Goal: Task Accomplishment & Management: Complete application form

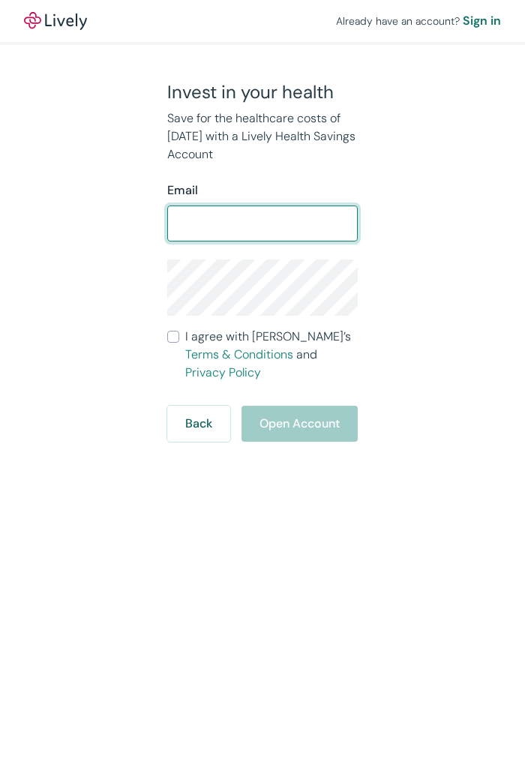
click at [243, 218] on input "Email" at bounding box center [262, 224] width 191 height 30
type input "[EMAIL_ADDRESS][DOMAIN_NAME]"
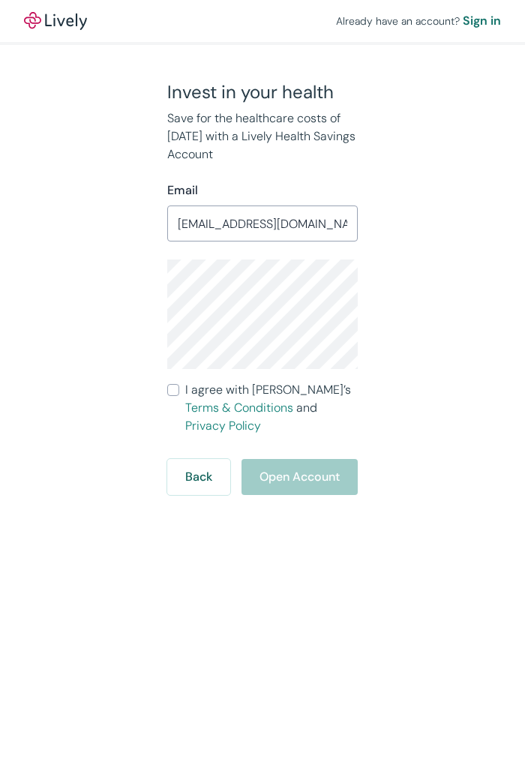
click at [174, 381] on label "I agree with Lively’s Terms & Conditions and Privacy Policy" at bounding box center [262, 408] width 191 height 54
click at [174, 384] on input "I agree with Lively’s Terms & Conditions and Privacy Policy" at bounding box center [173, 390] width 12 height 12
checkbox input "true"
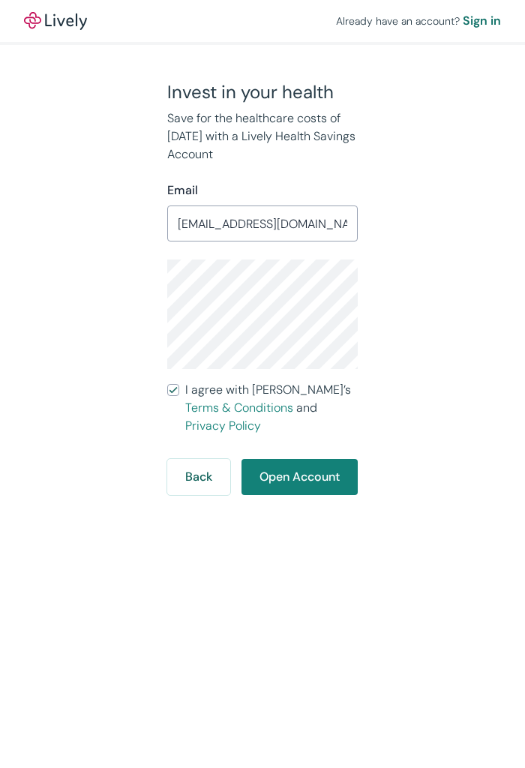
click at [129, 296] on div "Invest in your health Save for the healthcare costs of [DATE] with a Lively Hea…" at bounding box center [259, 288] width 393 height 414
click at [98, 289] on div "Invest in your health Save for the healthcare costs of [DATE] with a Lively Hea…" at bounding box center [259, 288] width 393 height 414
click at [290, 459] on button "Open Account" at bounding box center [300, 477] width 116 height 36
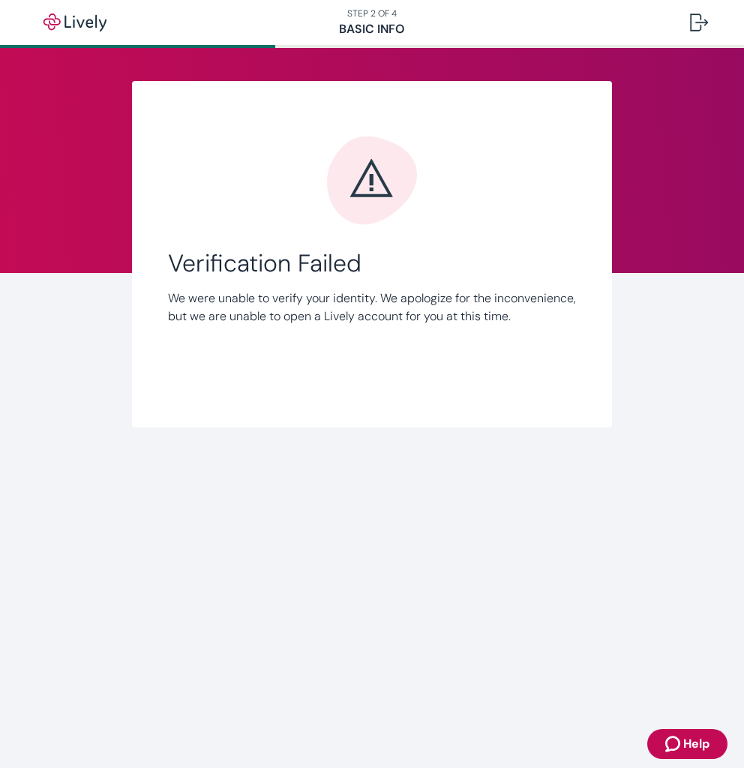
click at [368, 14] on nav "STEP 2 OF 4 Basic Info" at bounding box center [372, 22] width 744 height 45
click at [371, 34] on nav "STEP 2 OF 4 Basic Info" at bounding box center [372, 22] width 744 height 45
click at [697, 24] on div at bounding box center [699, 23] width 18 height 18
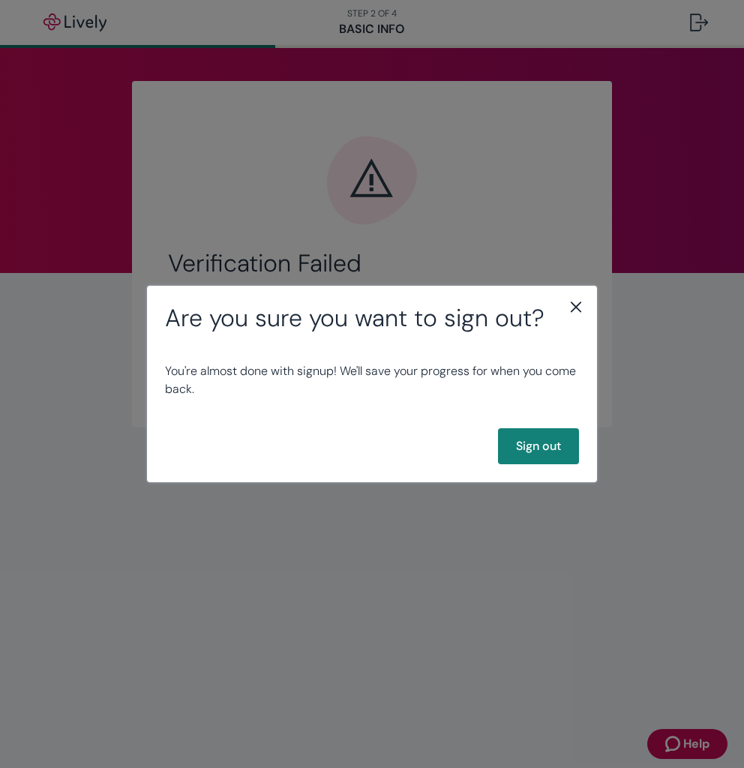
click at [572, 304] on icon "close" at bounding box center [576, 307] width 11 height 11
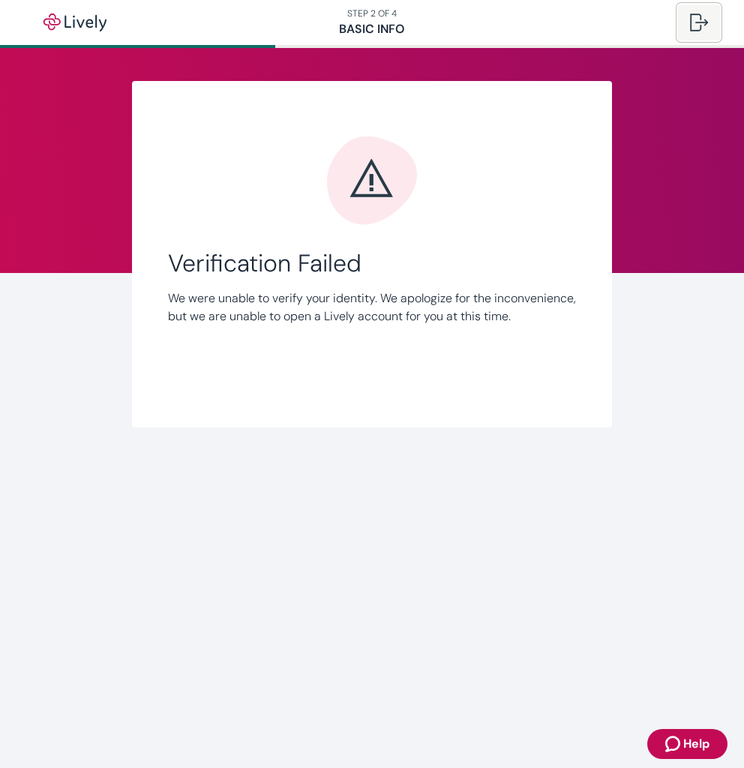
click at [689, 14] on button at bounding box center [699, 23] width 42 height 36
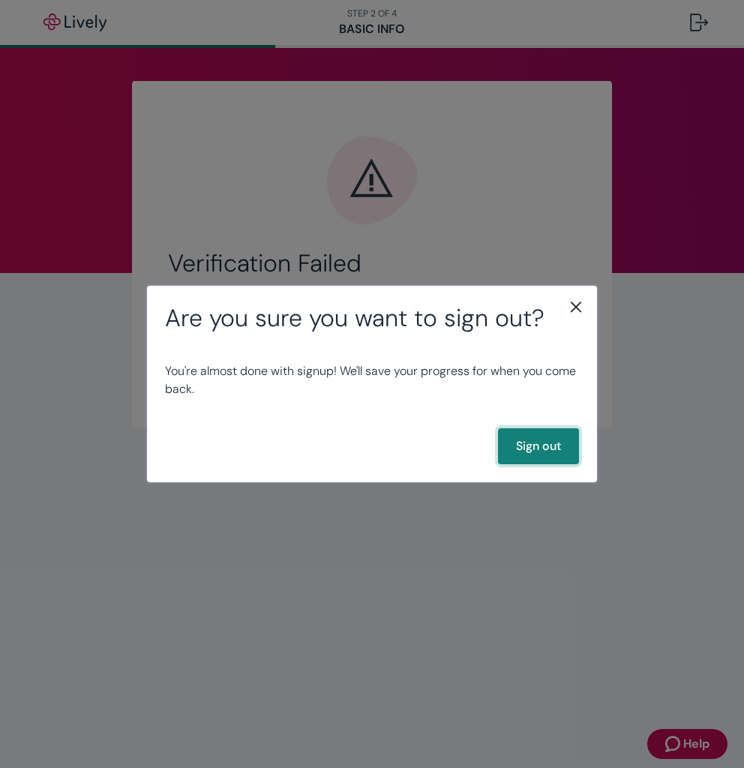
click at [558, 451] on button "Sign out" at bounding box center [538, 446] width 81 height 36
